Goal: Find specific fact

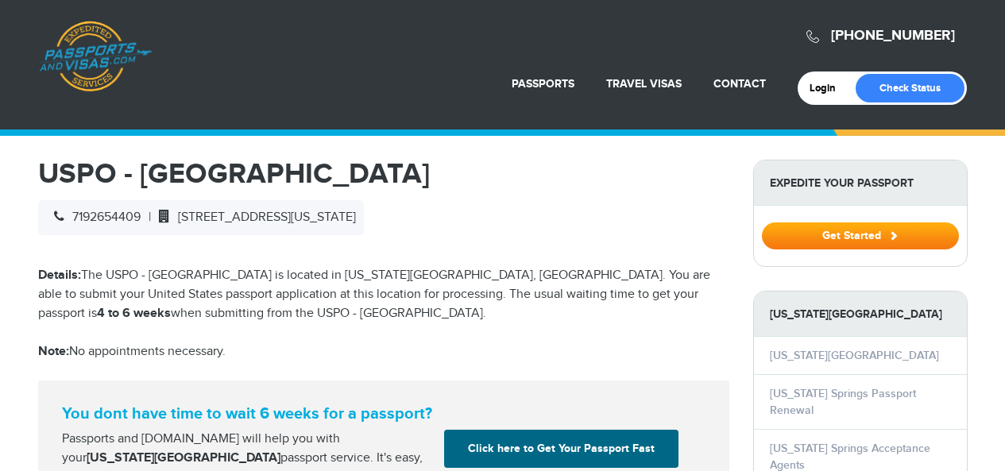
select select "**********"
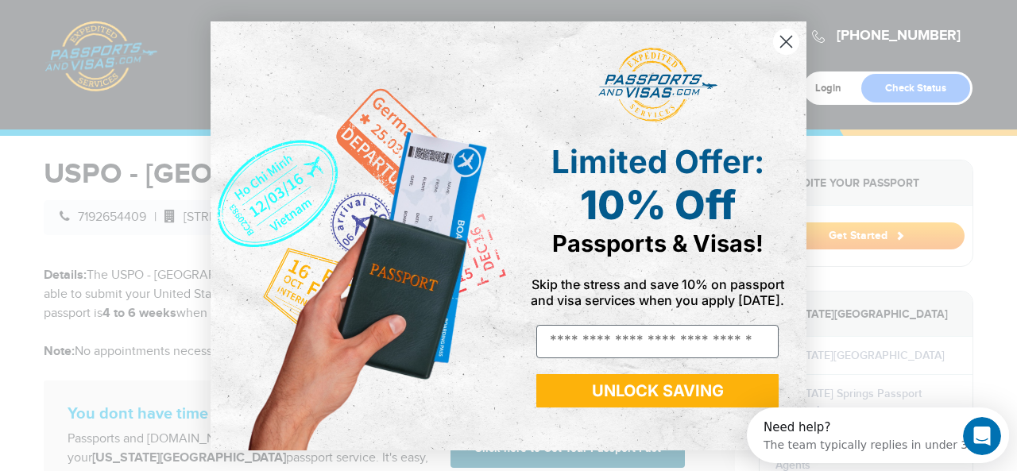
click at [782, 37] on icon "Close dialog" at bounding box center [786, 41] width 11 height 11
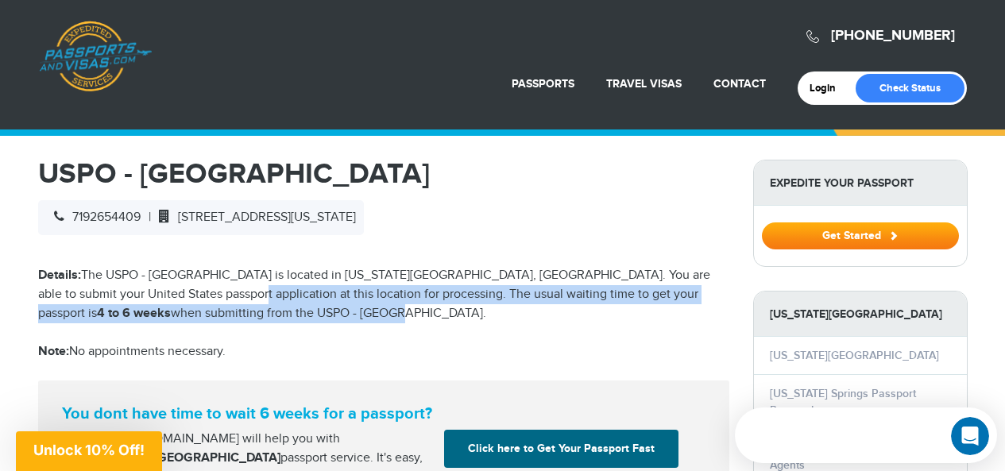
drag, startPoint x: 204, startPoint y: 286, endPoint x: 226, endPoint y: 315, distance: 35.8
click at [226, 315] on p "Details: The USPO - [GEOGRAPHIC_DATA] is located in [US_STATE][GEOGRAPHIC_DATA]…" at bounding box center [383, 294] width 691 height 57
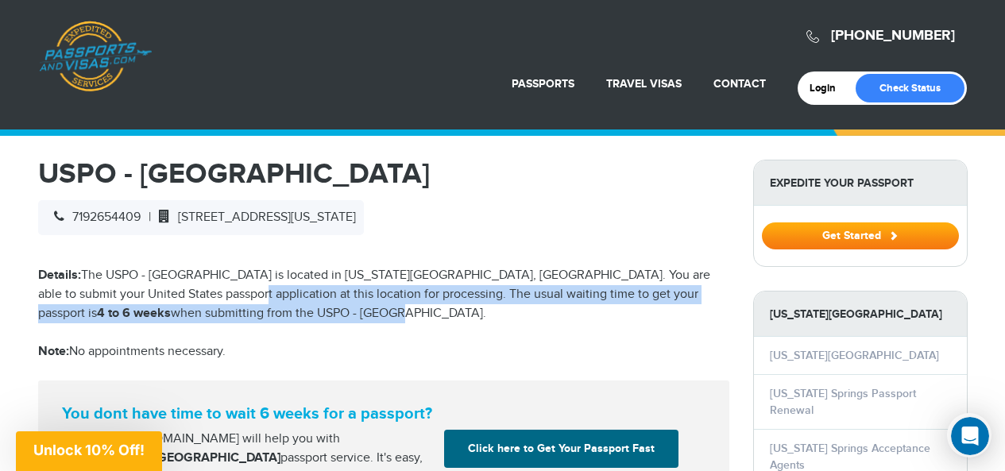
click at [226, 315] on p "Details: The USPO - [GEOGRAPHIC_DATA] is located in [US_STATE][GEOGRAPHIC_DATA]…" at bounding box center [383, 294] width 691 height 57
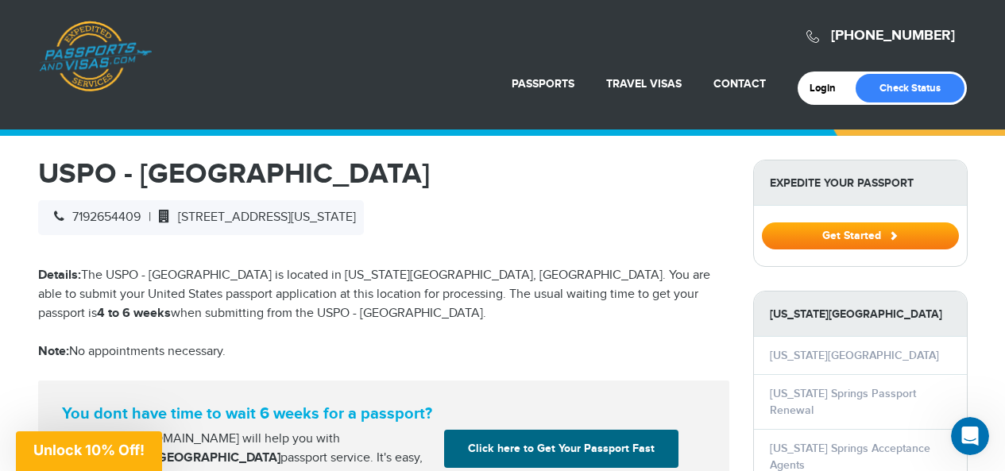
drag, startPoint x: 520, startPoint y: 220, endPoint x: 192, endPoint y: 218, distance: 328.2
click at [192, 218] on div "7192654409 | [STREET_ADDRESS][US_STATE]" at bounding box center [201, 217] width 326 height 35
copy span "[STREET_ADDRESS][US_STATE]"
click at [339, 305] on p "Details: The USPO - [GEOGRAPHIC_DATA] is located in [US_STATE][GEOGRAPHIC_DATA]…" at bounding box center [383, 294] width 691 height 57
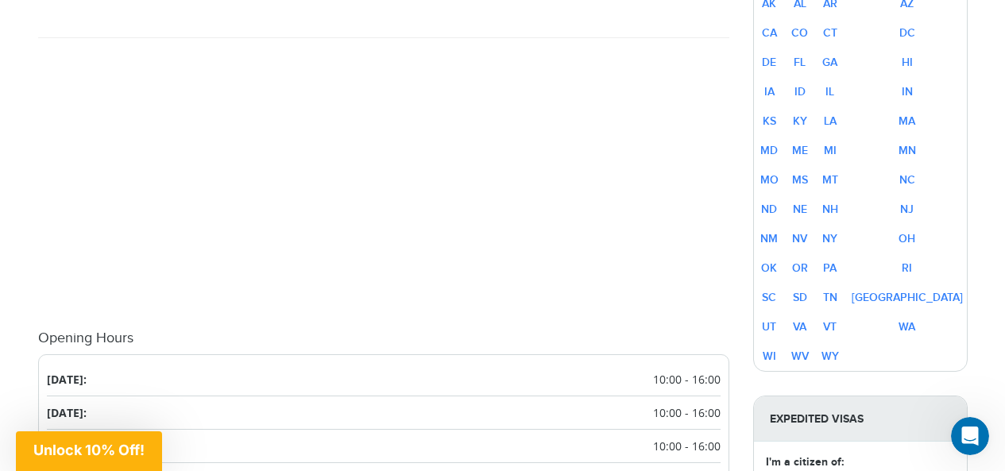
scroll to position [728, 0]
